Goal: Information Seeking & Learning: Learn about a topic

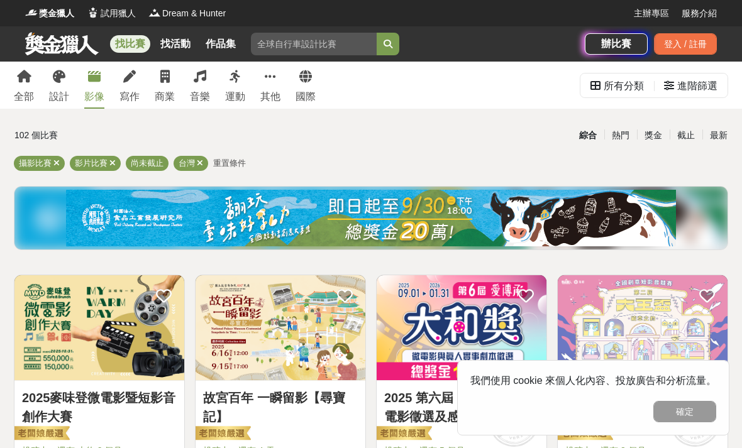
click at [139, 392] on link "2025麥味登微電影暨短影音創作大賽" at bounding box center [99, 408] width 155 height 38
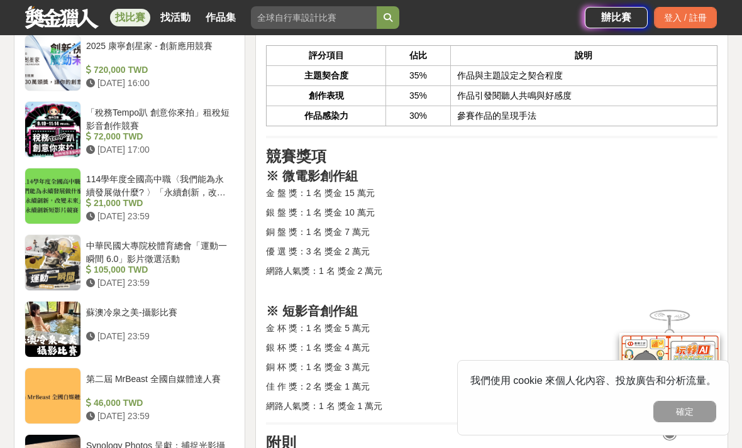
scroll to position [1325, 0]
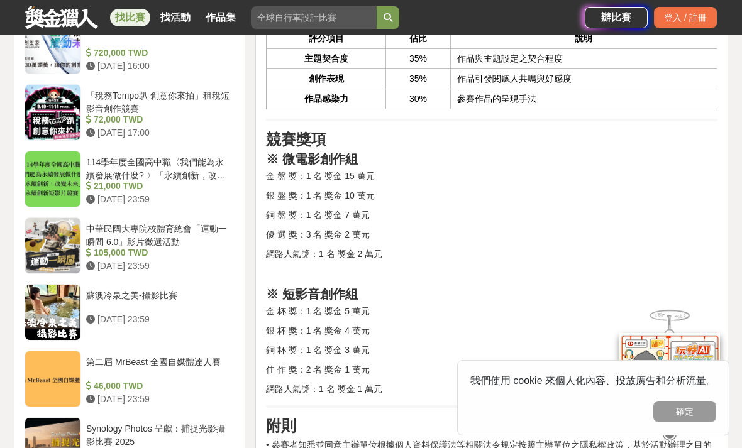
click at [412, 152] on h3 "※ 微電影創作組" at bounding box center [491, 159] width 451 height 15
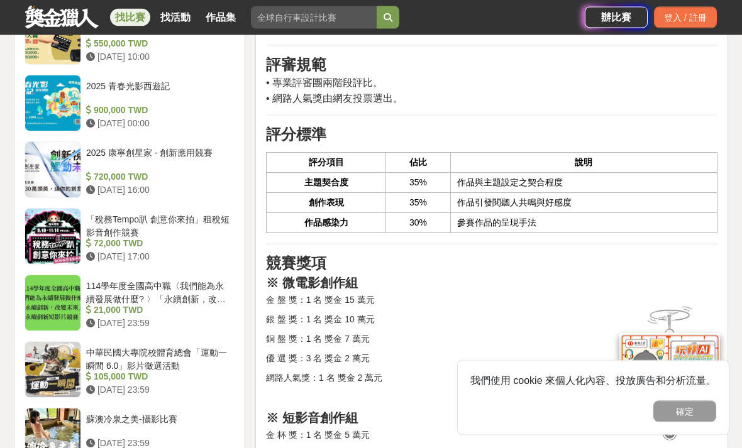
scroll to position [1203, 0]
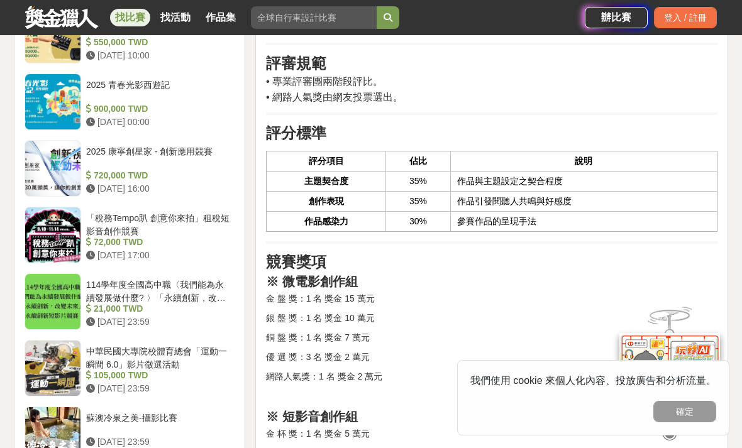
click at [416, 351] on p "優 選 獎：3 名 獎金 2 萬元" at bounding box center [491, 357] width 451 height 13
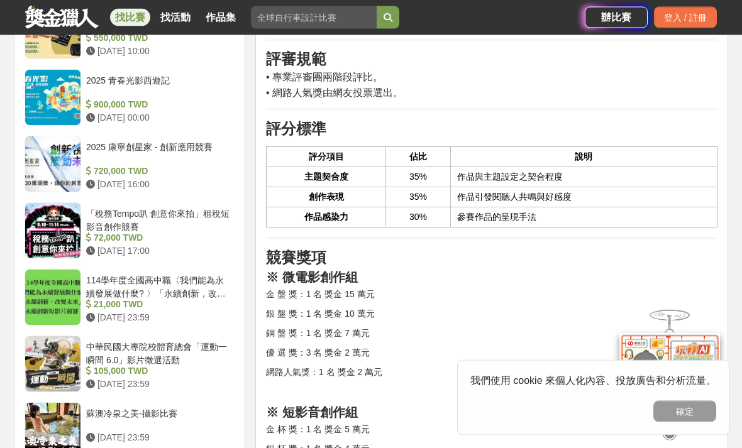
scroll to position [1207, 0]
click at [694, 423] on button "確定" at bounding box center [684, 411] width 63 height 21
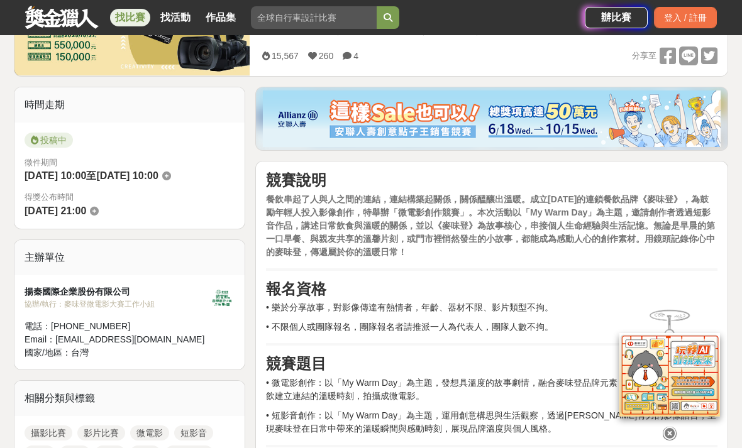
scroll to position [235, 0]
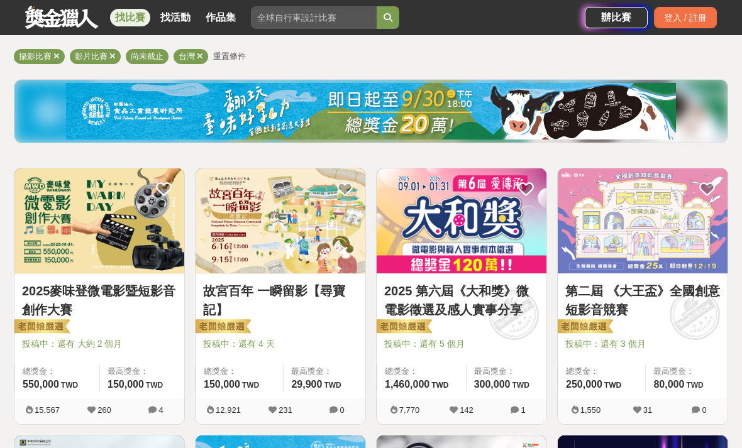
scroll to position [107, 0]
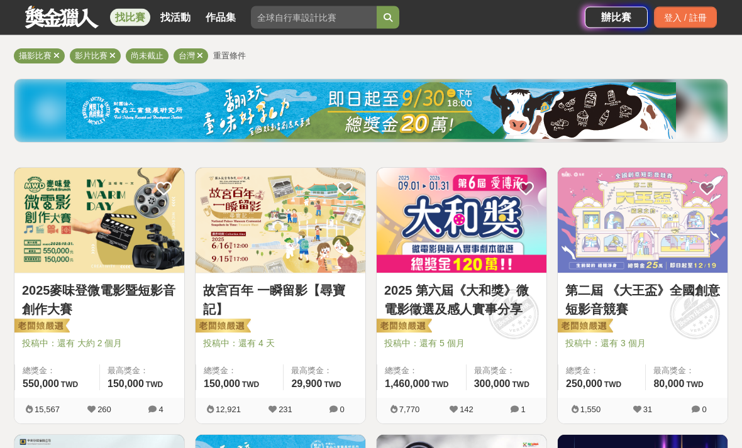
click at [323, 285] on link "故宮百年 一瞬留影【尋寶記】" at bounding box center [280, 301] width 155 height 38
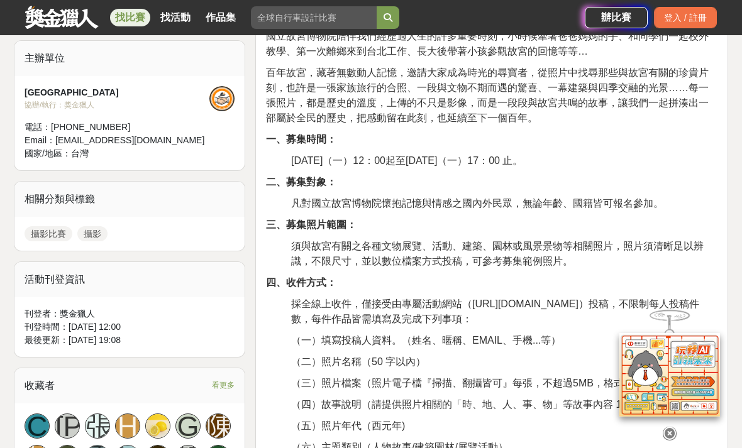
scroll to position [422, 0]
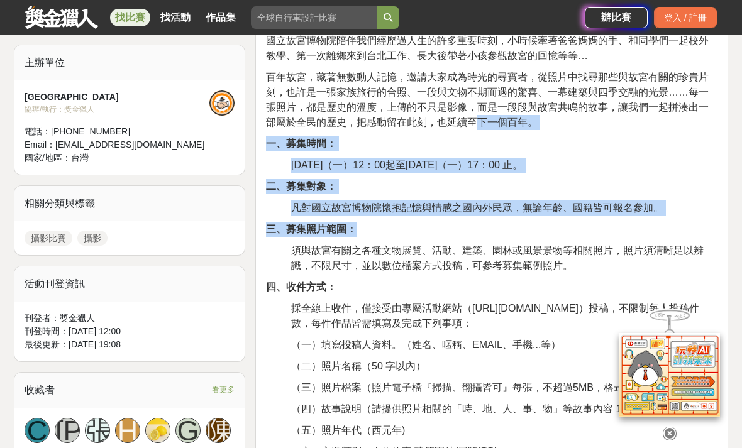
click at [468, 228] on p "三、募集照片範圍：" at bounding box center [491, 229] width 451 height 15
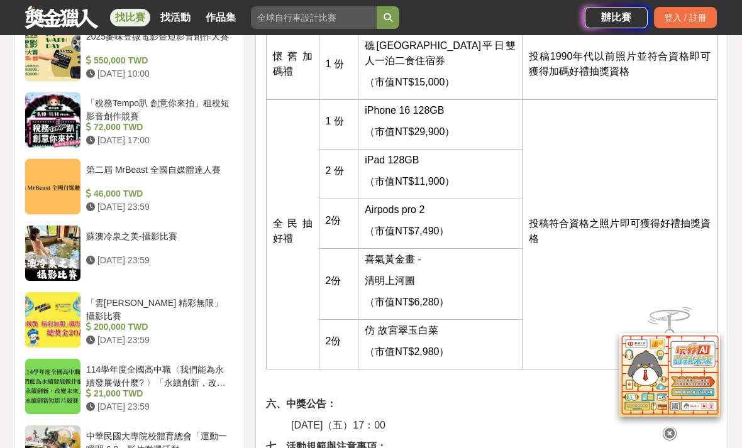
scroll to position [1627, 0]
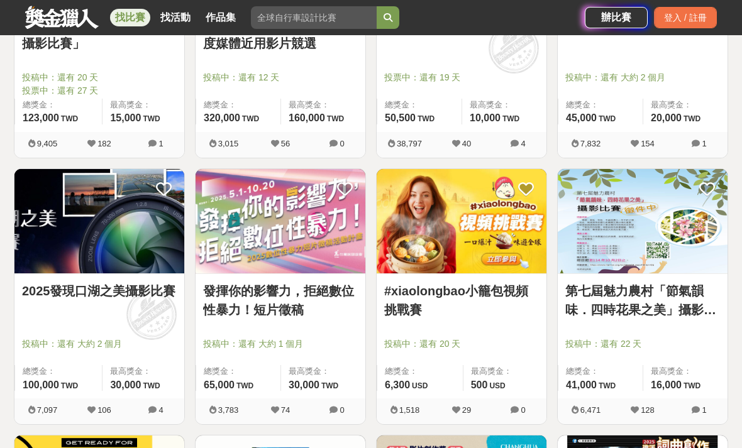
scroll to position [1268, 0]
